Goal: Answer question/provide support

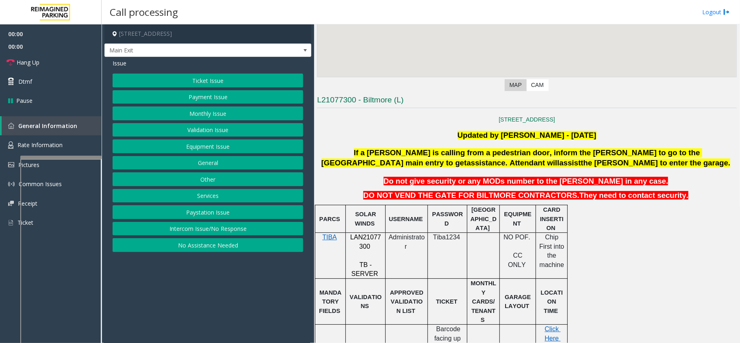
scroll to position [163, 0]
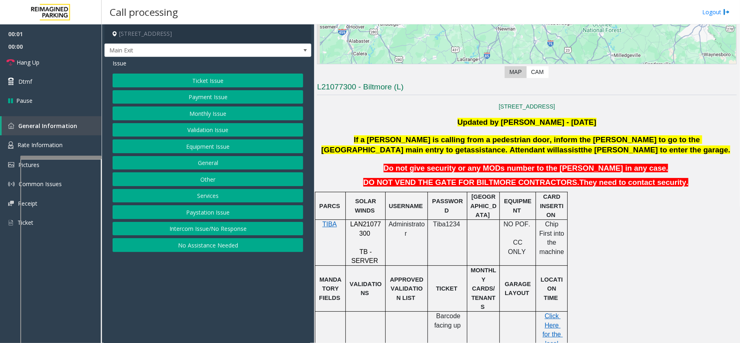
click at [366, 223] on span "LAN21077300" at bounding box center [365, 229] width 31 height 16
copy p "LAN21077300"
click at [207, 226] on button "Intercom Issue/No Response" at bounding box center [208, 229] width 191 height 14
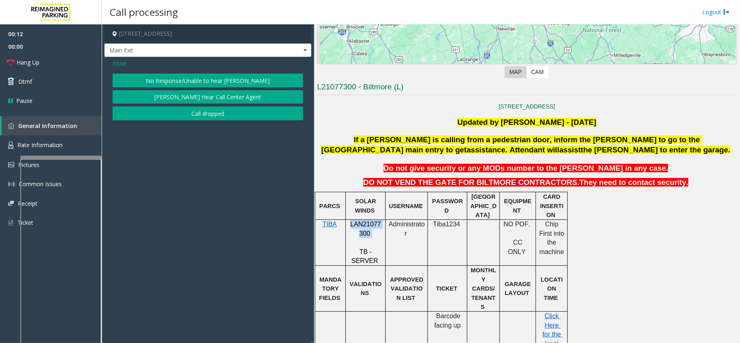
click at [202, 80] on button "No Response/Unable to hear [PERSON_NAME]" at bounding box center [208, 81] width 191 height 14
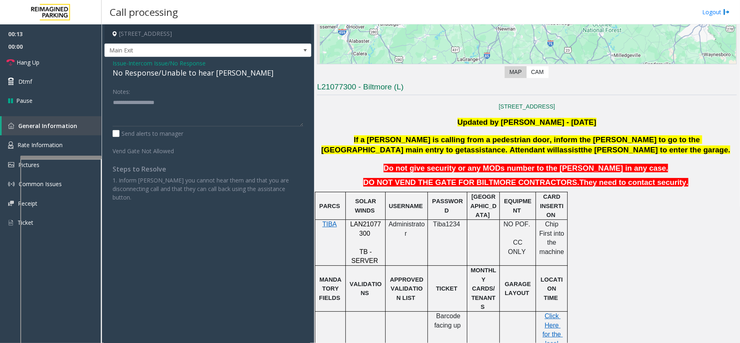
click at [162, 74] on div "No Response/Unable to hear [PERSON_NAME]" at bounding box center [208, 72] width 191 height 11
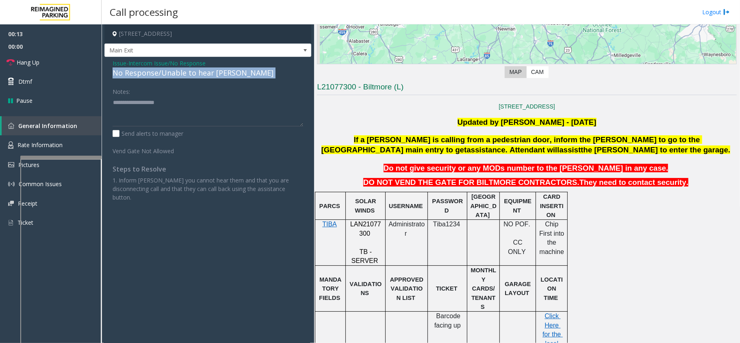
click at [162, 74] on div "No Response/Unable to hear [PERSON_NAME]" at bounding box center [208, 72] width 191 height 11
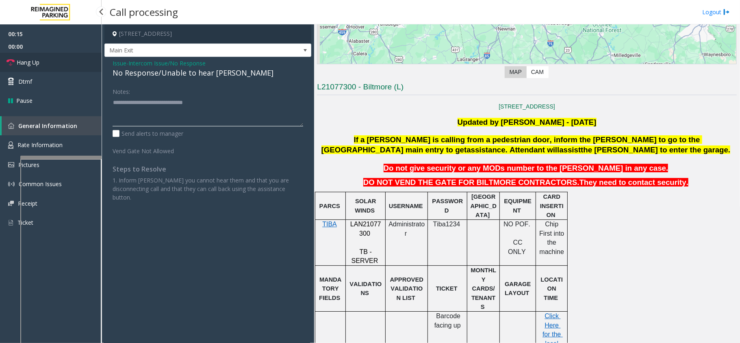
type textarea "**********"
click at [53, 65] on link "Hang Up" at bounding box center [51, 62] width 102 height 19
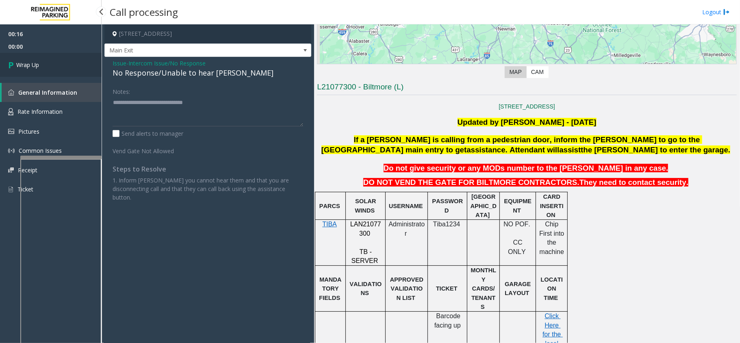
click at [66, 64] on link "Wrap Up" at bounding box center [51, 65] width 102 height 24
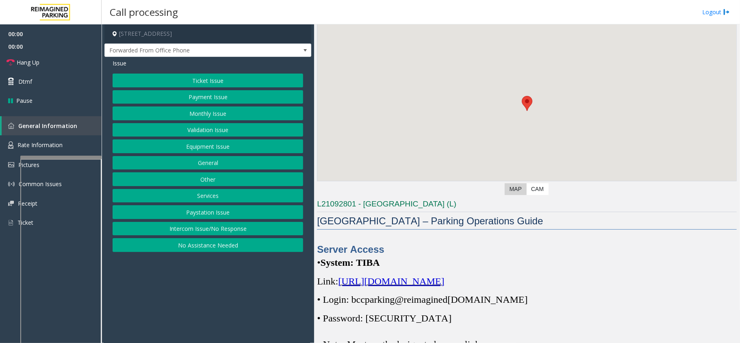
scroll to position [163, 0]
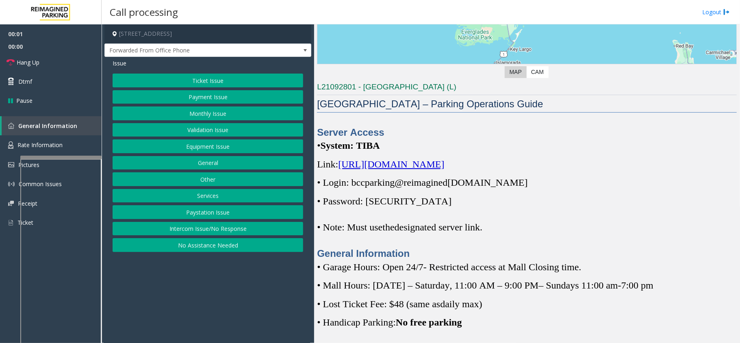
click at [396, 165] on span "[URL][DOMAIN_NAME]" at bounding box center [391, 164] width 106 height 11
click at [382, 184] on span "• Login: bccparking@re" at bounding box center [364, 182] width 94 height 11
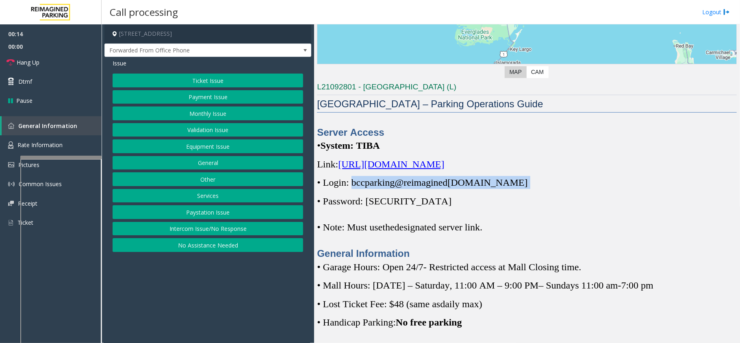
drag, startPoint x: 352, startPoint y: 183, endPoint x: 511, endPoint y: 181, distance: 159.3
click at [511, 181] on p "• Login: bccparking@re imagined [DOMAIN_NAME]" at bounding box center [527, 182] width 420 height 13
copy p "bccparking@re imagined [DOMAIN_NAME]"
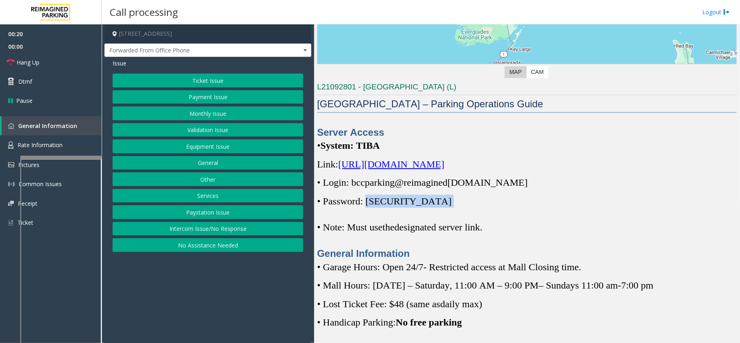
drag, startPoint x: 368, startPoint y: 201, endPoint x: 417, endPoint y: 201, distance: 48.8
click at [417, 201] on p "• Password: [SECURITY_DATA]" at bounding box center [527, 201] width 420 height 13
click at [232, 75] on button "Ticket Issue" at bounding box center [208, 81] width 191 height 14
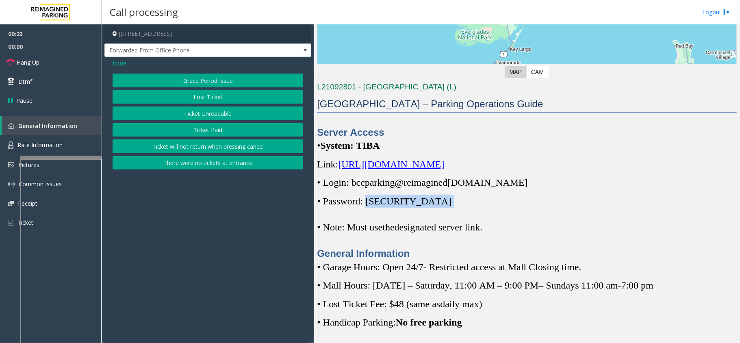
click at [192, 163] on button "There were no tickets at entrance" at bounding box center [208, 163] width 191 height 14
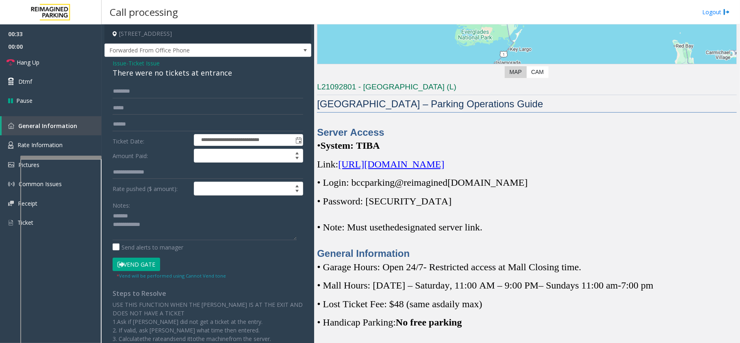
click at [164, 75] on div "There were no tickets at entrance" at bounding box center [208, 72] width 191 height 11
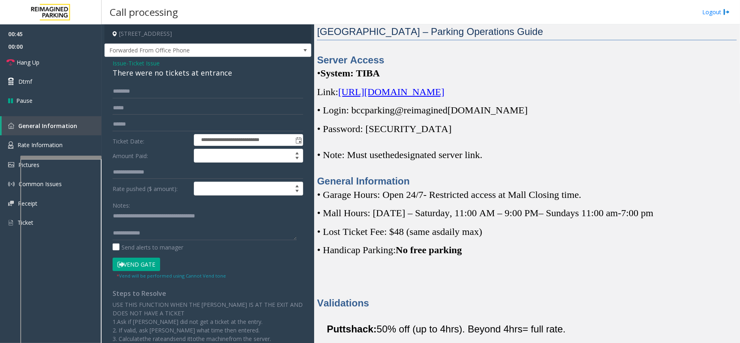
scroll to position [217, 0]
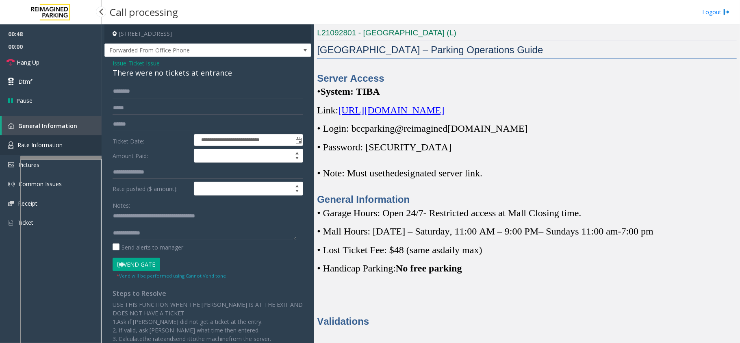
click at [33, 145] on span "Rate Information" at bounding box center [39, 145] width 45 height 8
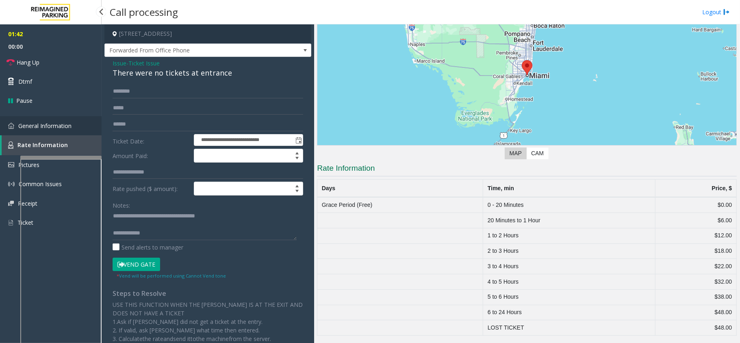
click at [86, 128] on link "General Information" at bounding box center [51, 125] width 102 height 19
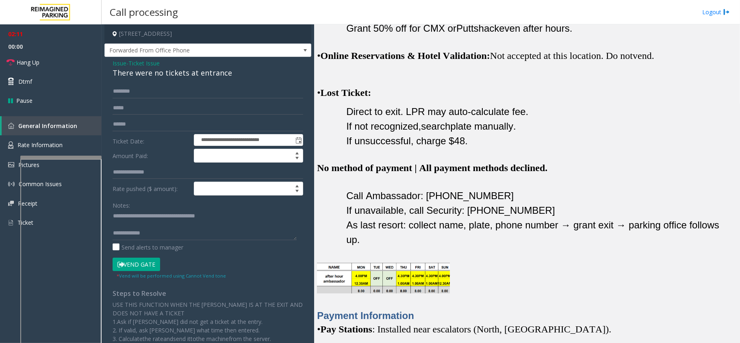
scroll to position [758, 0]
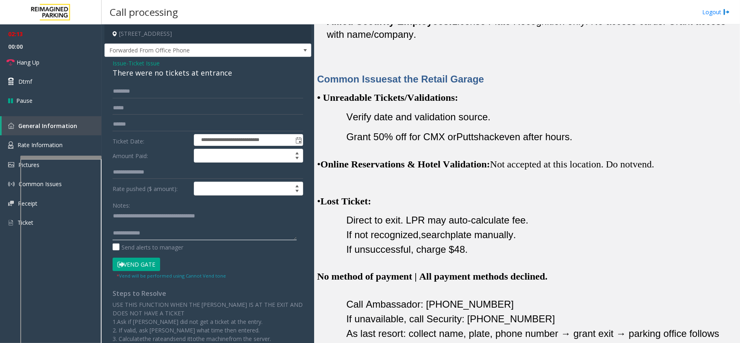
click at [150, 225] on textarea at bounding box center [205, 225] width 184 height 30
click at [150, 231] on textarea at bounding box center [205, 225] width 184 height 30
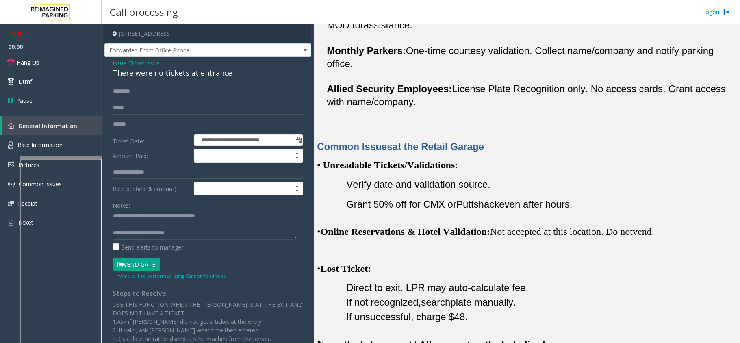
scroll to position [650, 0]
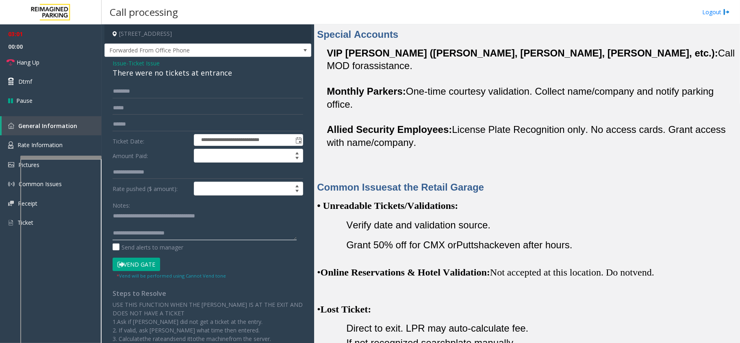
click at [232, 226] on textarea at bounding box center [205, 225] width 184 height 30
click at [215, 229] on textarea at bounding box center [205, 225] width 184 height 30
click at [199, 238] on textarea at bounding box center [205, 225] width 184 height 30
click at [145, 234] on textarea at bounding box center [205, 225] width 184 height 30
click at [35, 59] on span "Hang Up" at bounding box center [28, 62] width 23 height 9
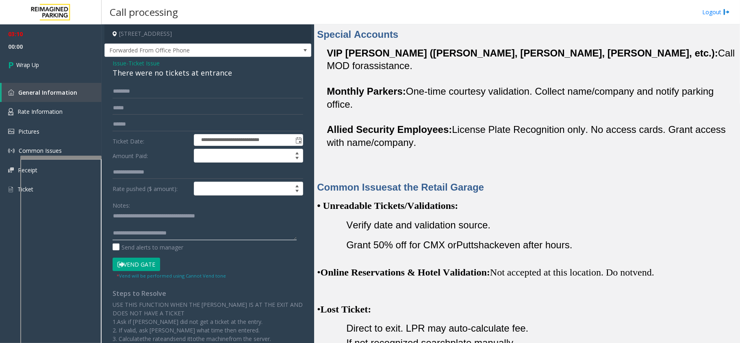
click at [145, 233] on textarea at bounding box center [205, 225] width 184 height 30
type textarea "*"
click at [139, 62] on span "Ticket Issue" at bounding box center [143, 63] width 31 height 9
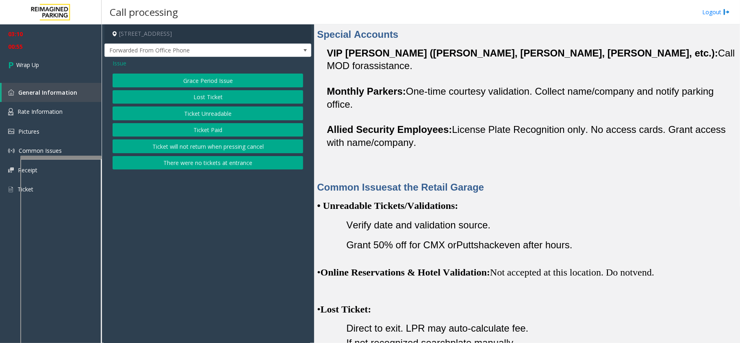
click at [124, 62] on span "Issue" at bounding box center [120, 63] width 14 height 9
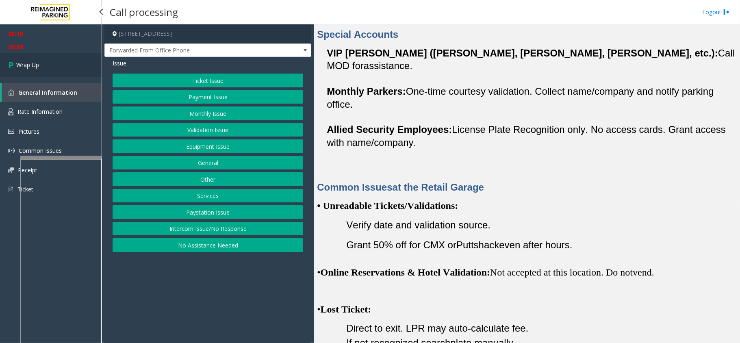
click at [62, 63] on link "Wrap Up" at bounding box center [51, 65] width 102 height 24
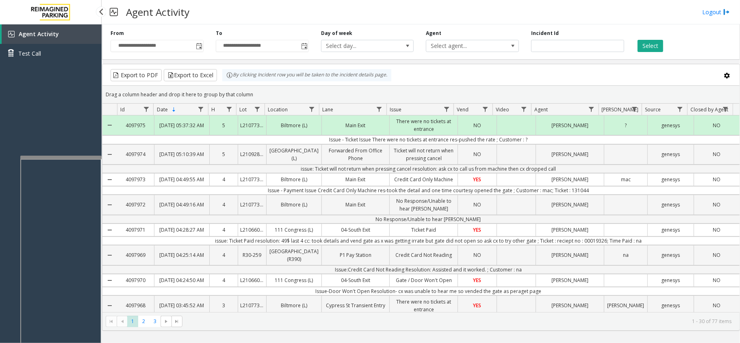
click at [399, 7] on div "Agent Activity Logout" at bounding box center [421, 12] width 638 height 24
